Goal: Find specific page/section: Find specific page/section

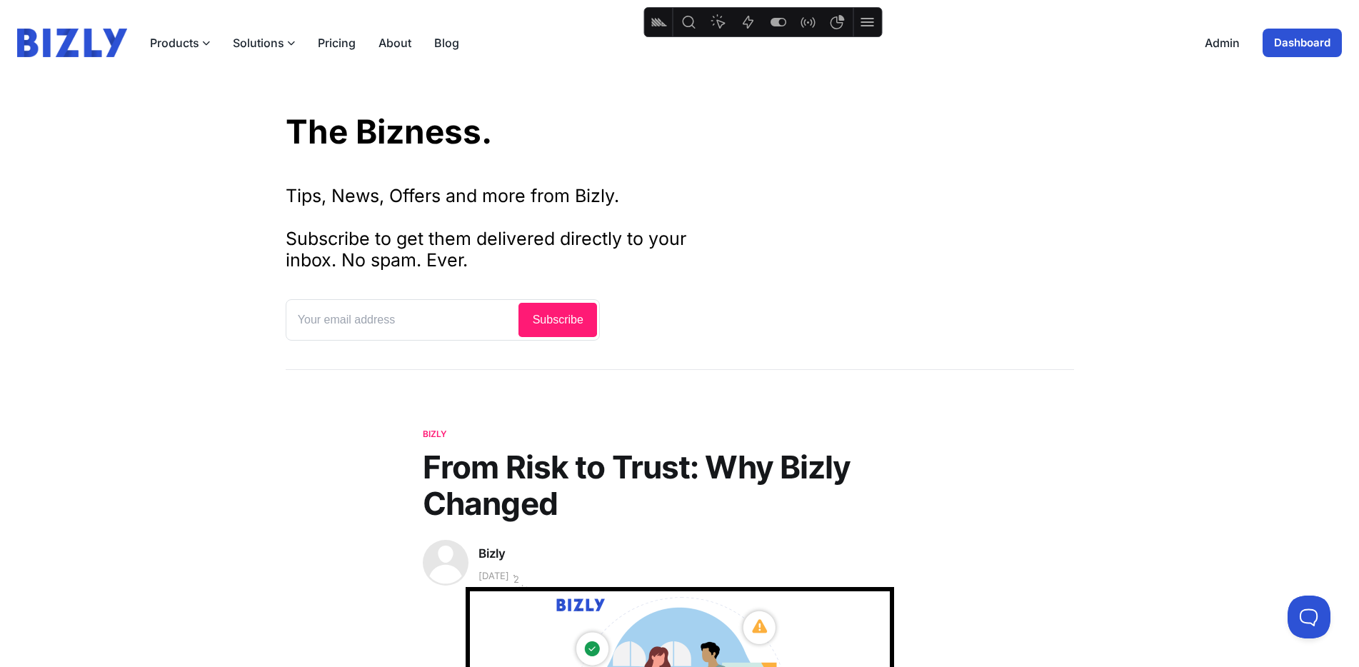
click at [28, 41] on img at bounding box center [72, 43] width 110 height 29
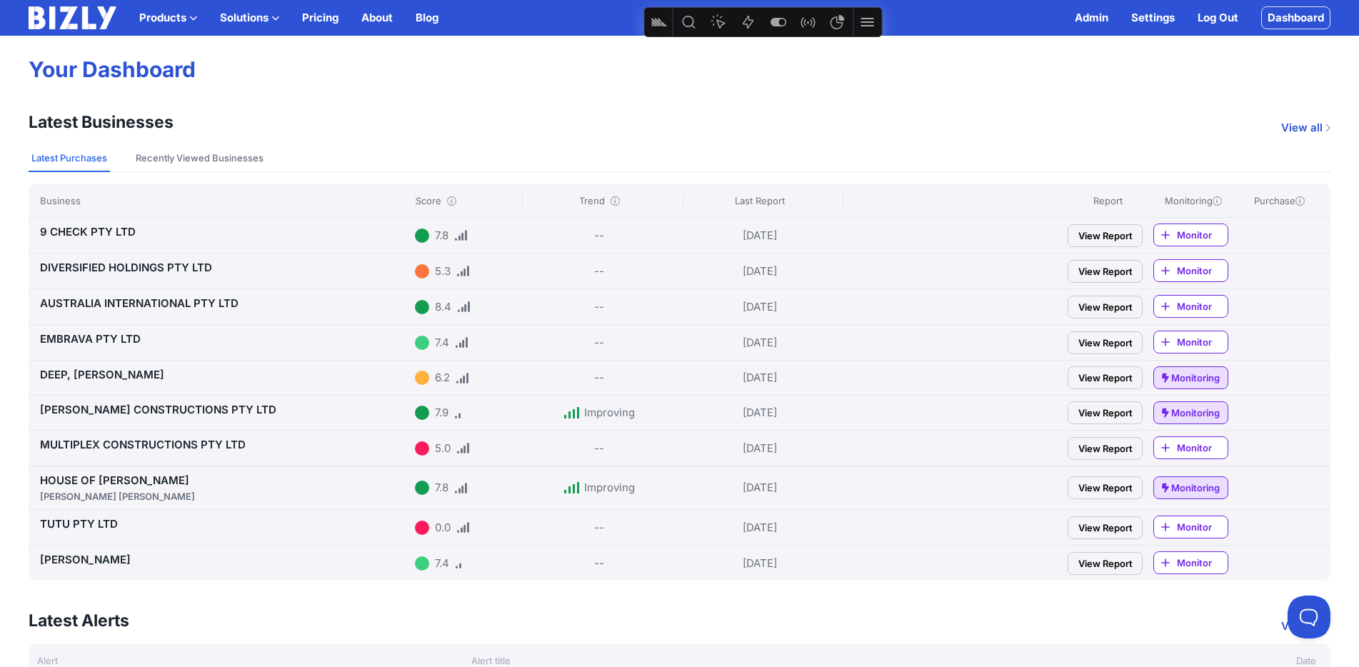
scroll to position [98, 0]
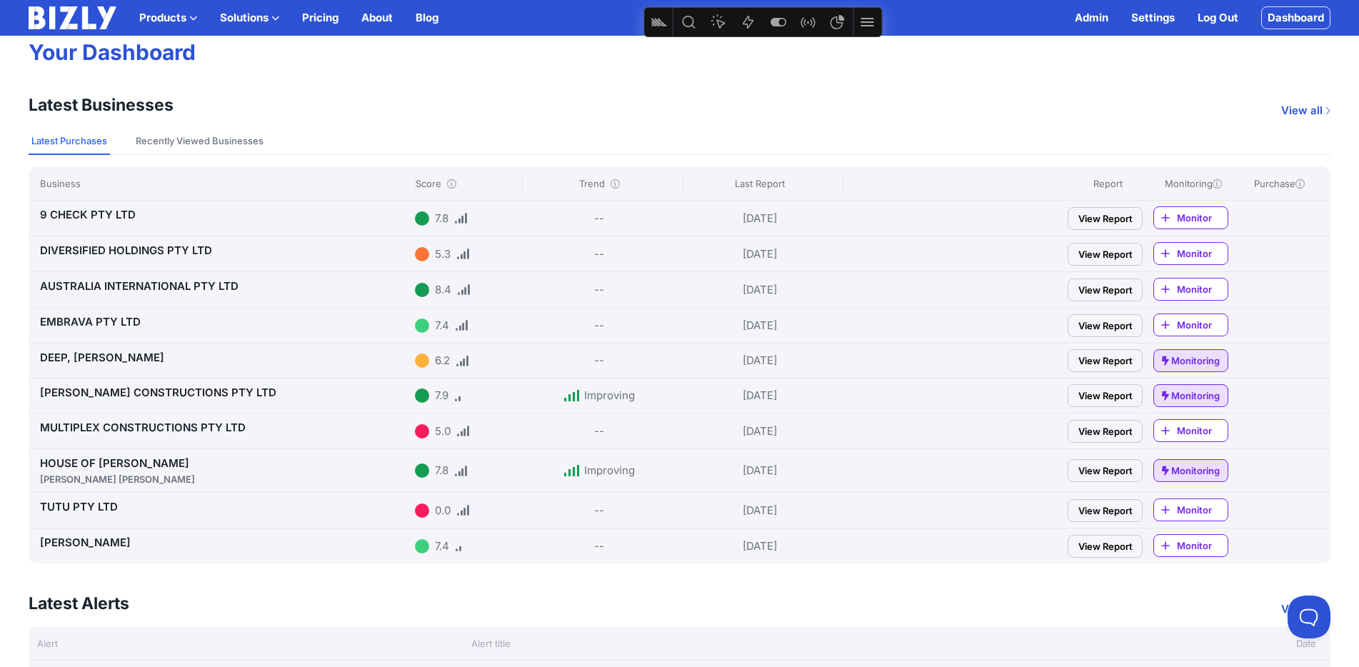
click at [76, 459] on link "HOUSE OF [PERSON_NAME] [PERSON_NAME]" at bounding box center [224, 471] width 369 height 30
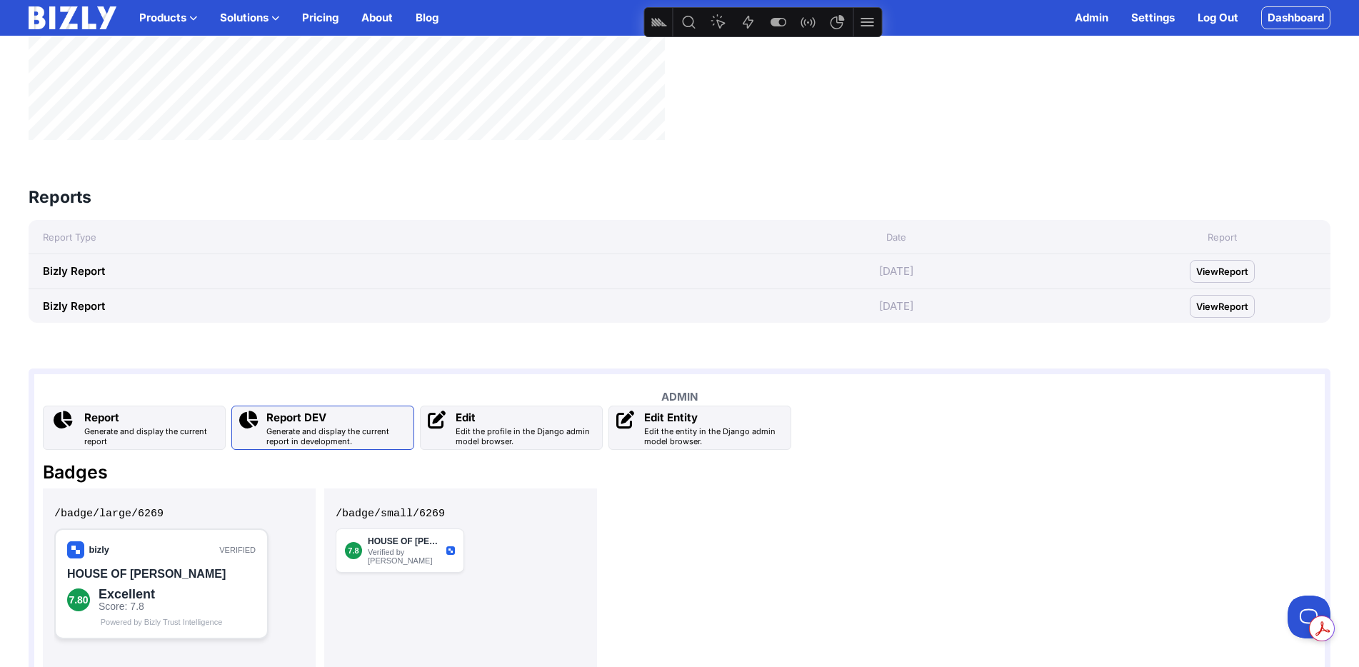
scroll to position [778, 0]
